Goal: Task Accomplishment & Management: Complete application form

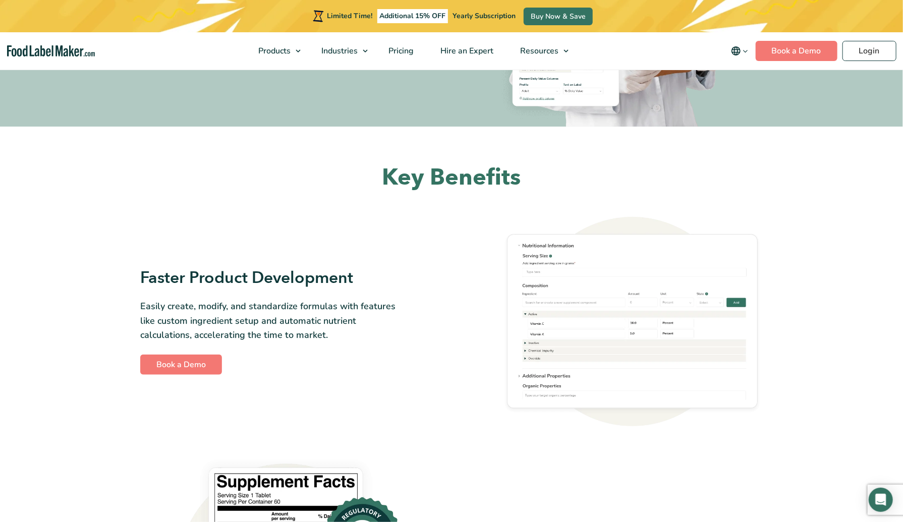
scroll to position [377, 0]
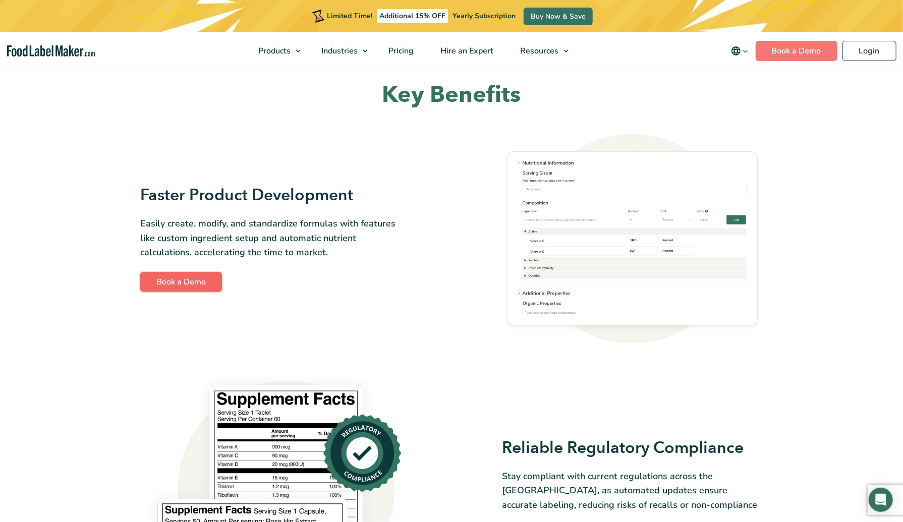
click at [173, 276] on link "Book a Demo" at bounding box center [181, 282] width 82 height 20
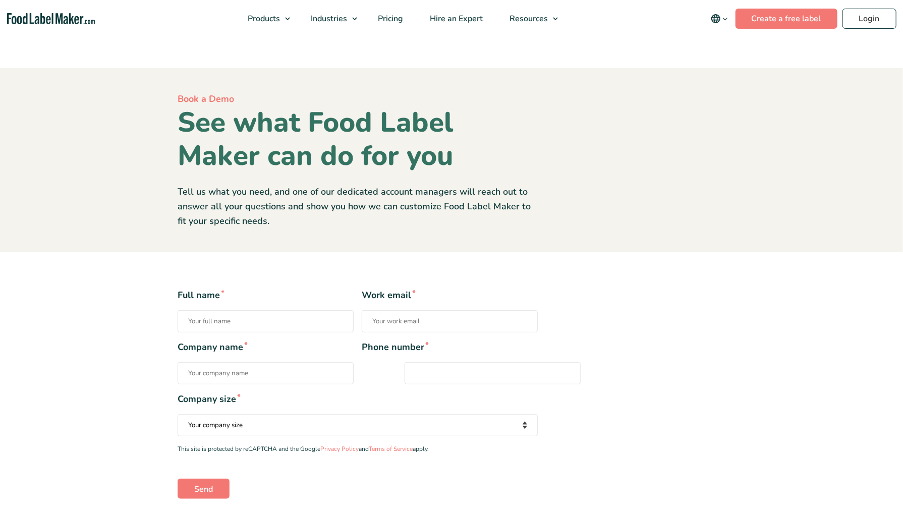
scroll to position [98, 0]
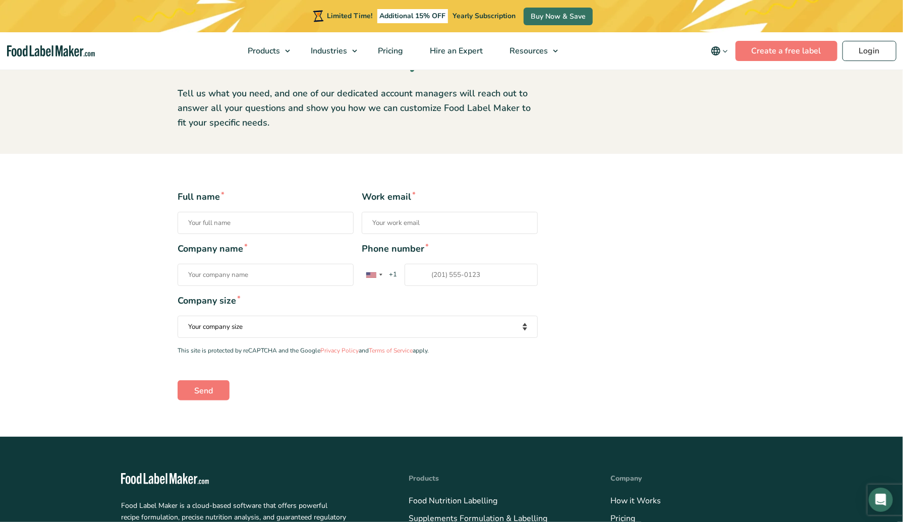
select select "10 to 50 Employees"
click at [178, 337] on select "Your company size Fewer than 10 Employees 10 to 50 Employees 51 to 500 Employee…" at bounding box center [358, 327] width 360 height 22
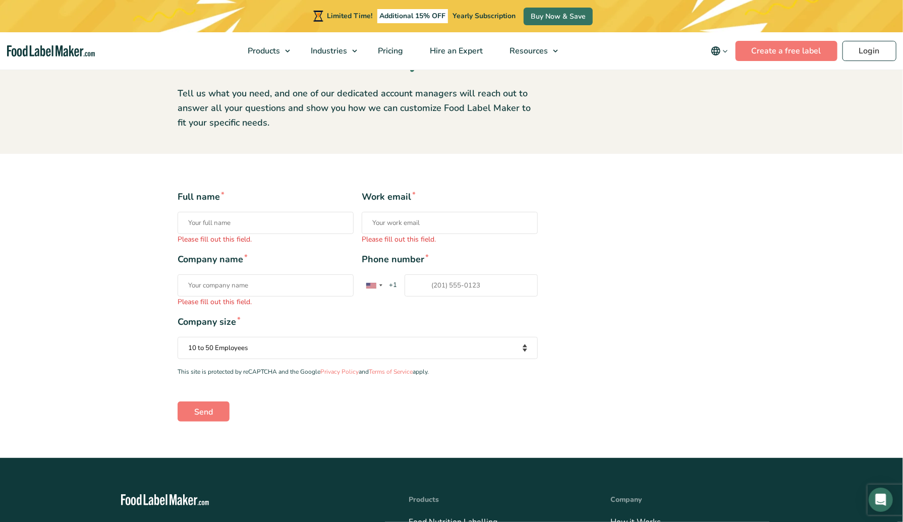
click at [208, 227] on input "Full name * Please fill out this field." at bounding box center [266, 223] width 176 height 22
type input "Azizbek"
type input "azizbekherr@gmail.com"
type input "+998930624149"
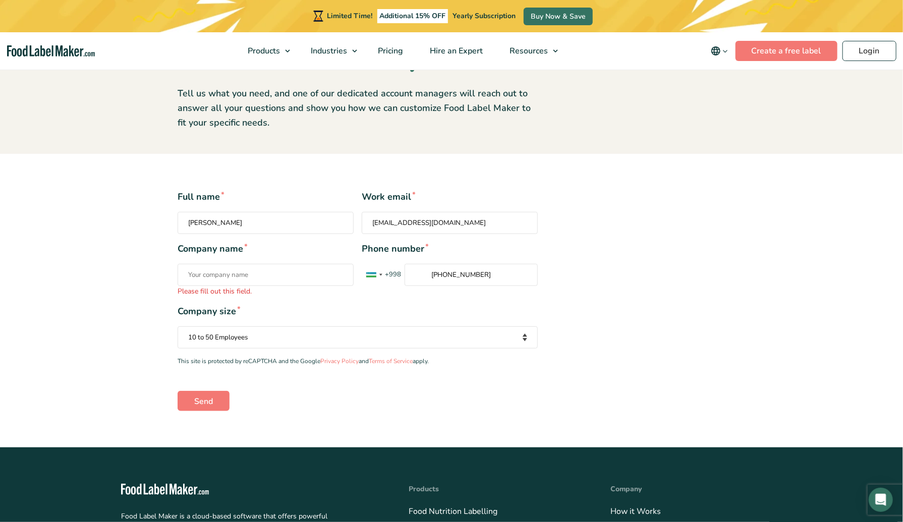
click at [238, 266] on input "Company name * Please fill out this field." at bounding box center [266, 275] width 176 height 22
type input "Family Calm"
click at [446, 278] on input "+998930624149" at bounding box center [470, 275] width 133 height 22
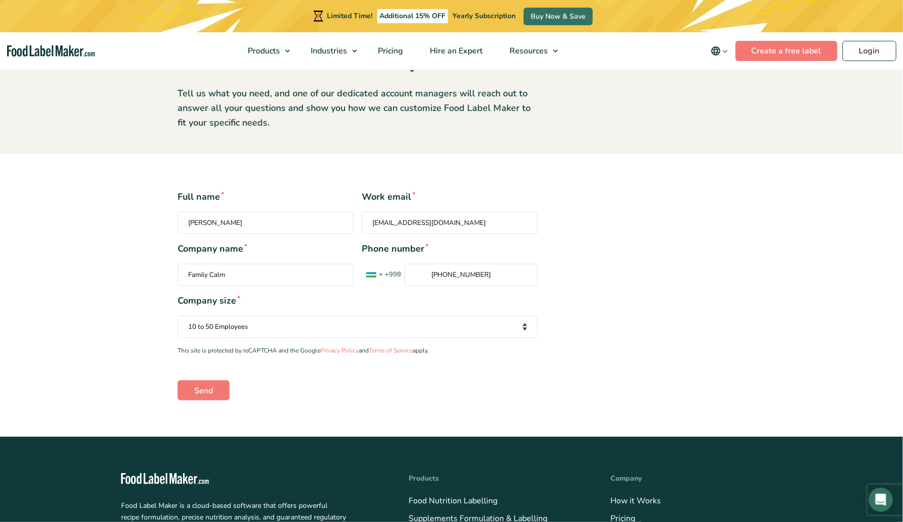
drag, startPoint x: 448, startPoint y: 274, endPoint x: 429, endPoint y: 274, distance: 18.7
click at [429, 274] on input "+998930624149" at bounding box center [470, 275] width 133 height 22
type input "930624149"
click at [204, 382] on input "Send" at bounding box center [204, 390] width 52 height 20
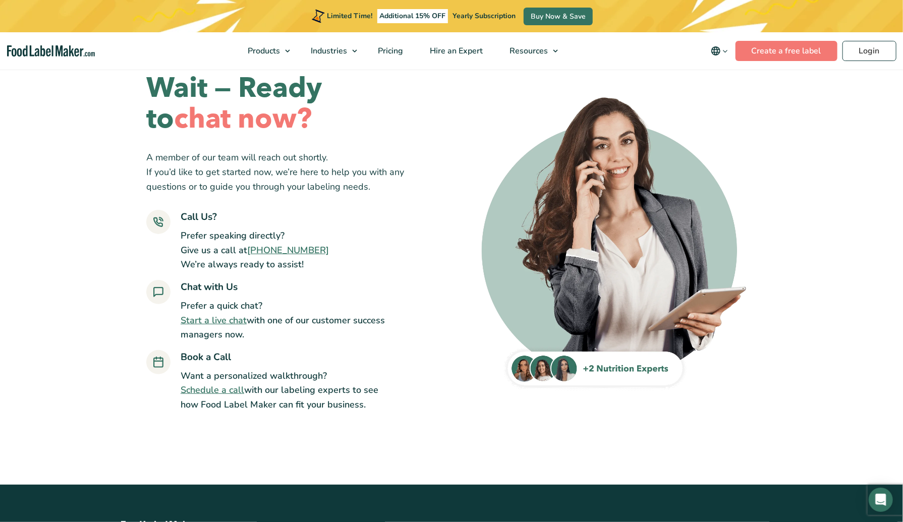
scroll to position [30, 0]
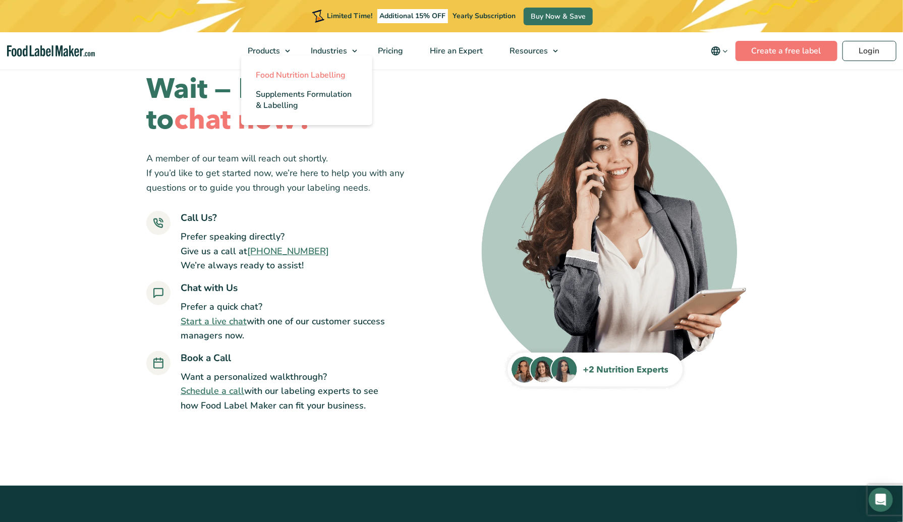
click at [269, 77] on span "Food Nutrition Labelling" at bounding box center [301, 75] width 90 height 11
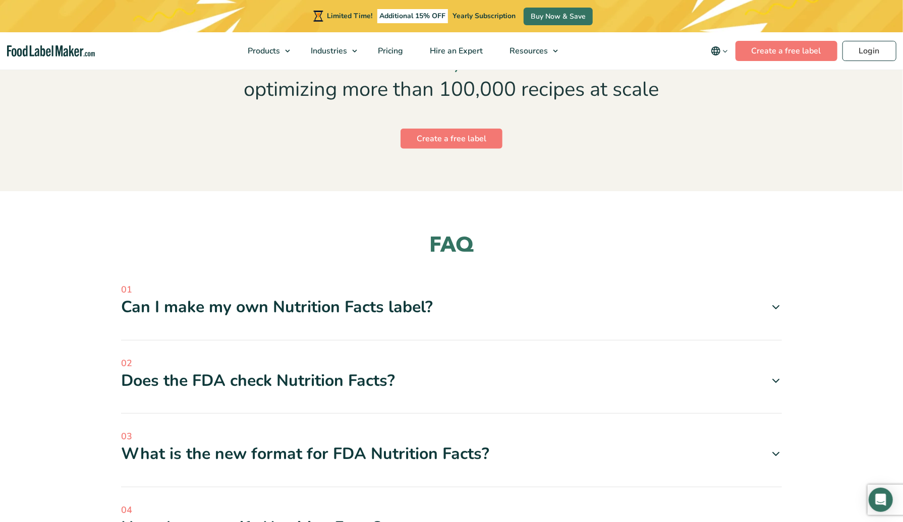
scroll to position [2616, 0]
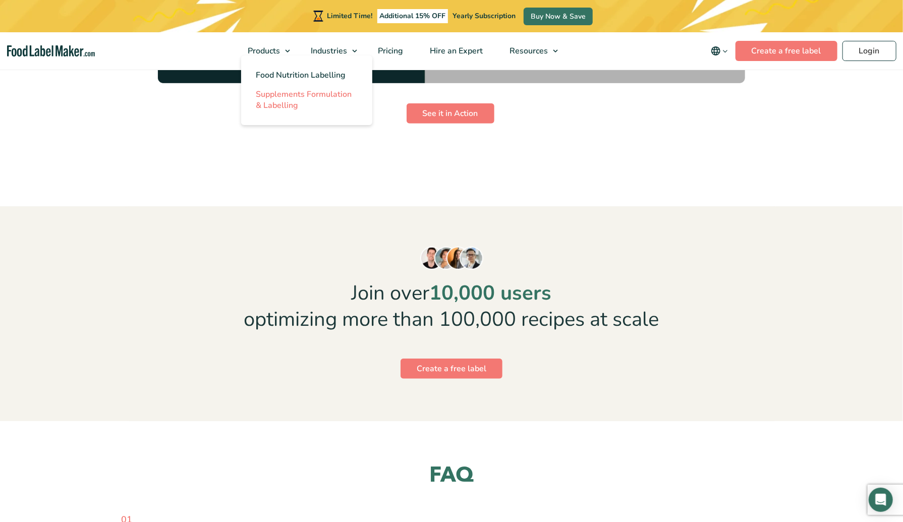
click at [279, 94] on span "Supplements Formulation & Labelling" at bounding box center [304, 100] width 96 height 22
